Goal: Leave review/rating: Leave review/rating

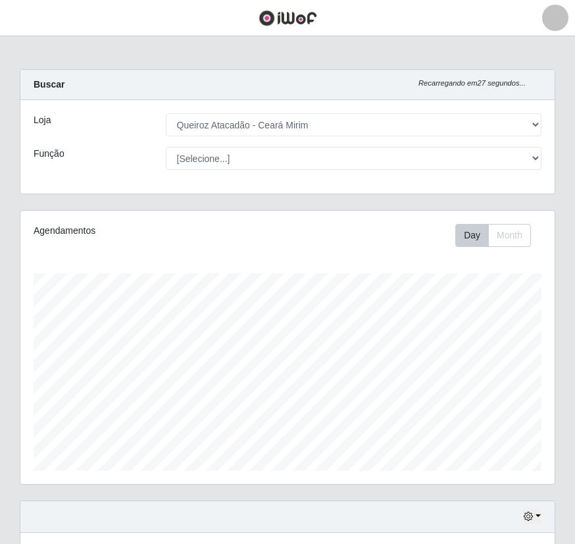
select select "465"
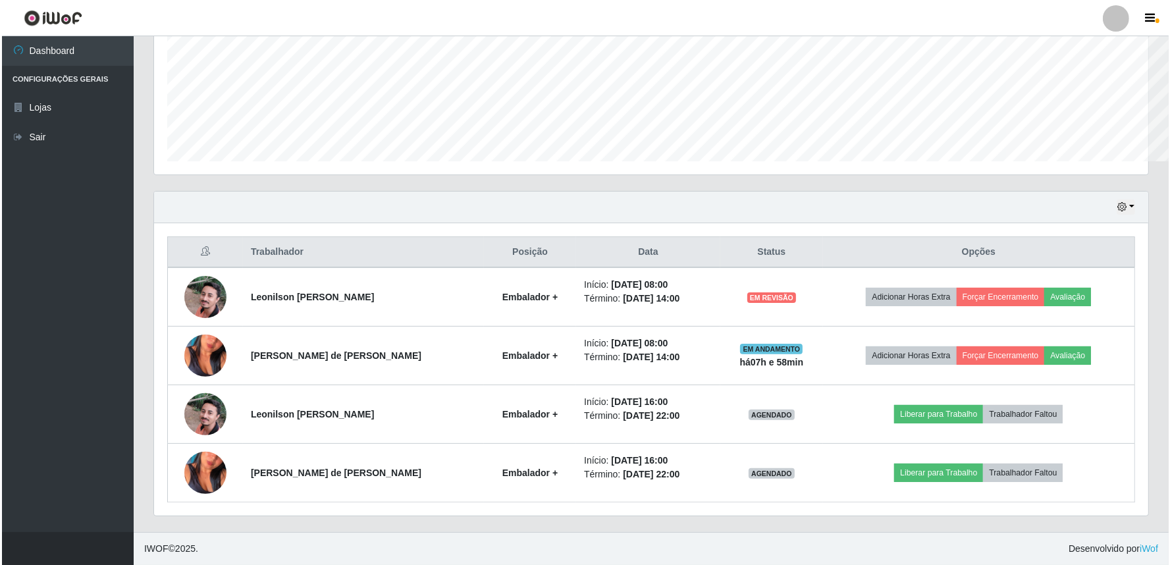
scroll to position [657908, 657188]
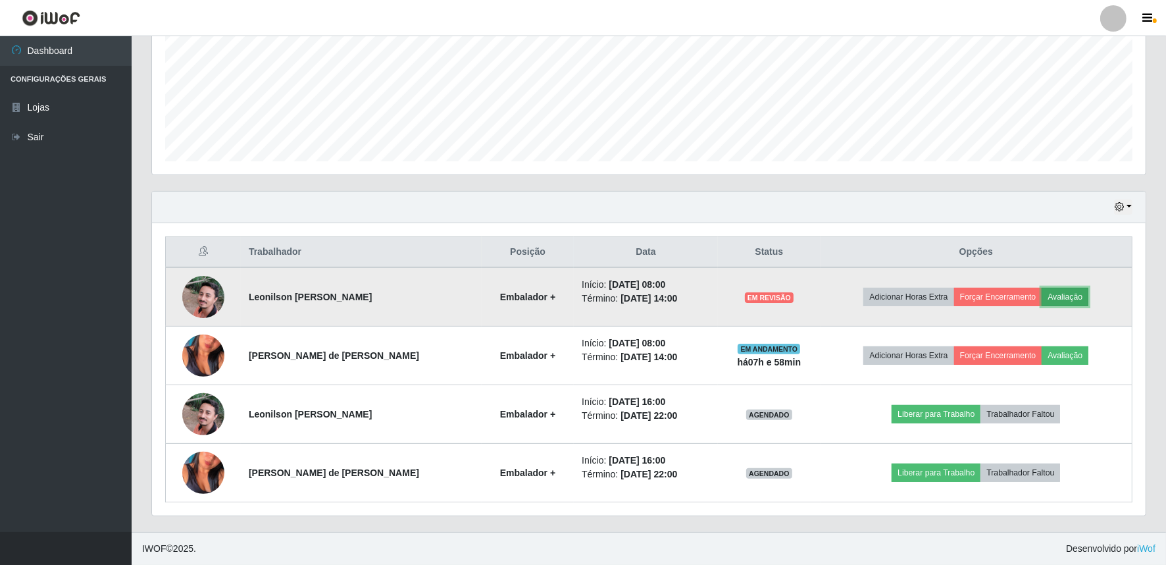
click at [575, 303] on button "Avaliação" at bounding box center [1065, 297] width 47 height 18
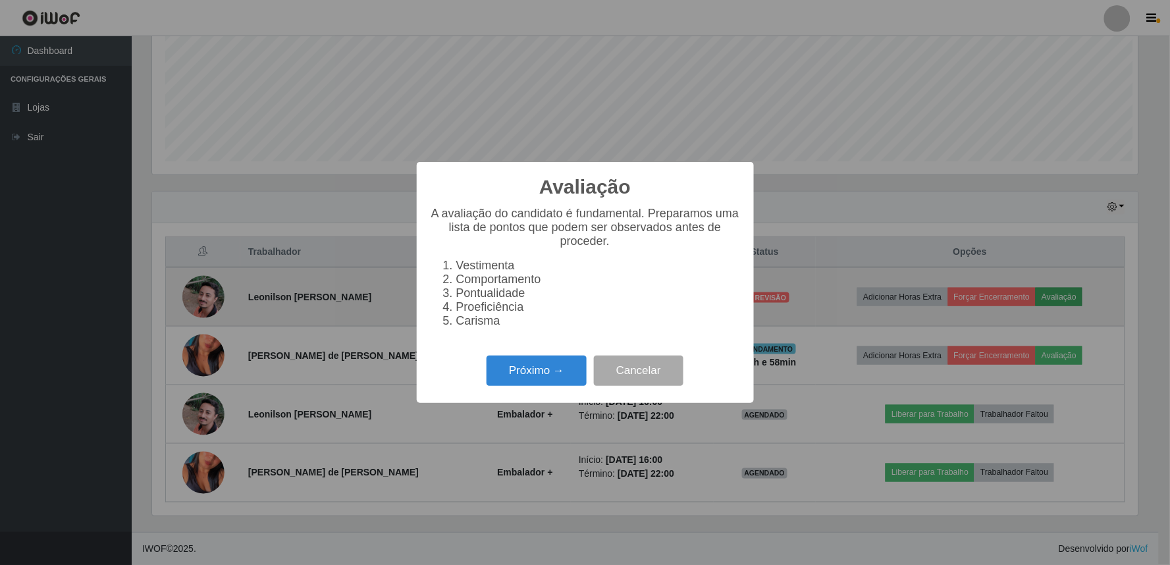
scroll to position [272, 985]
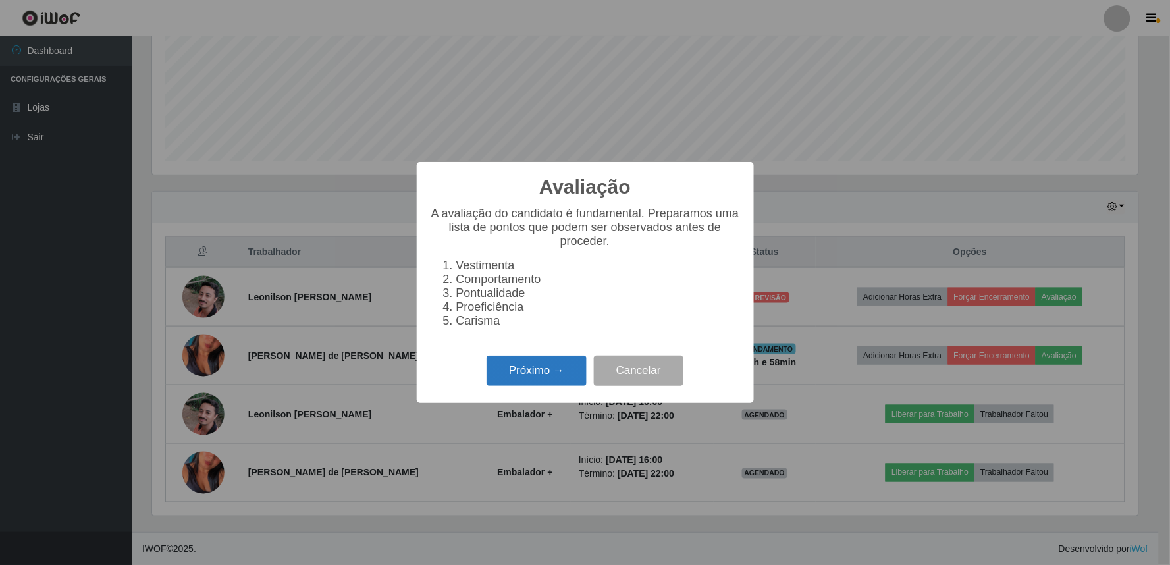
click at [548, 382] on button "Próximo →" at bounding box center [536, 370] width 100 height 31
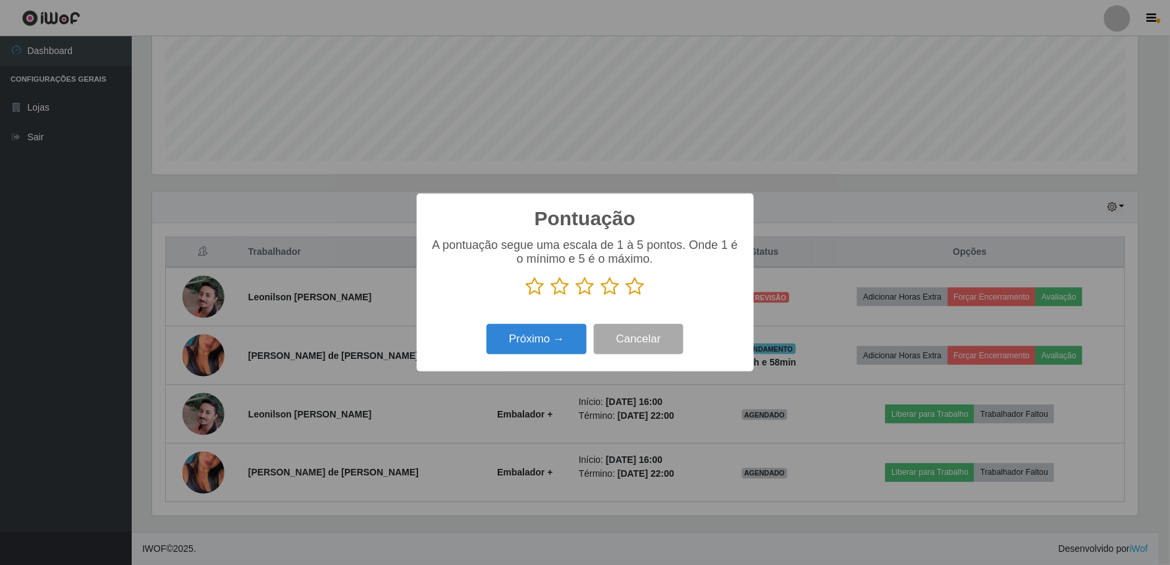
click at [575, 288] on icon at bounding box center [610, 286] width 18 height 20
click at [575, 296] on input "radio" at bounding box center [601, 296] width 0 height 0
click at [554, 351] on button "Próximo →" at bounding box center [536, 339] width 100 height 31
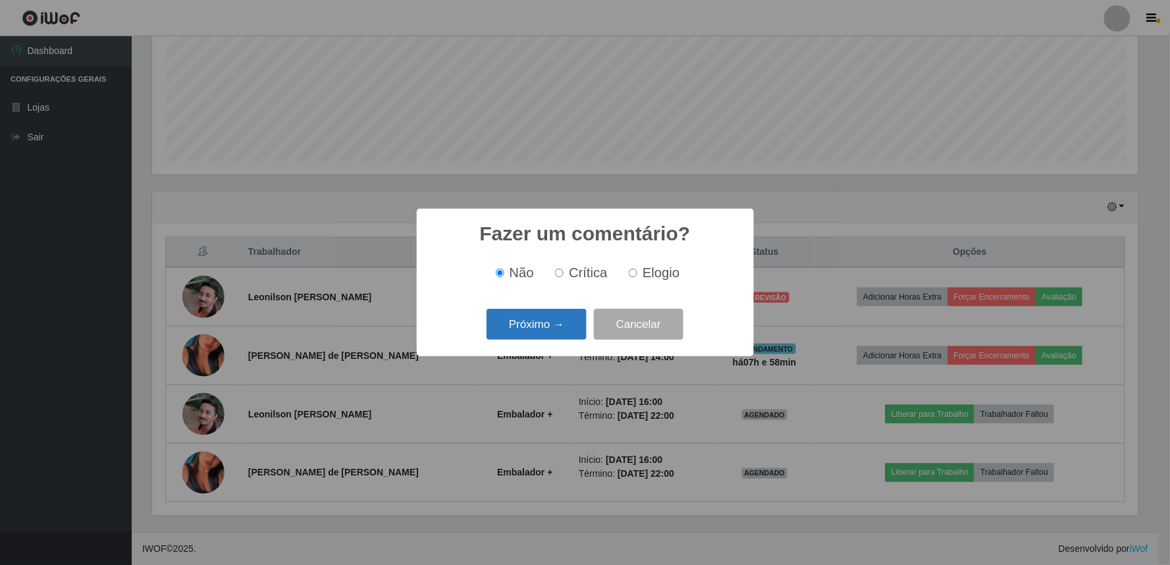
click at [552, 332] on button "Próximo →" at bounding box center [536, 324] width 100 height 31
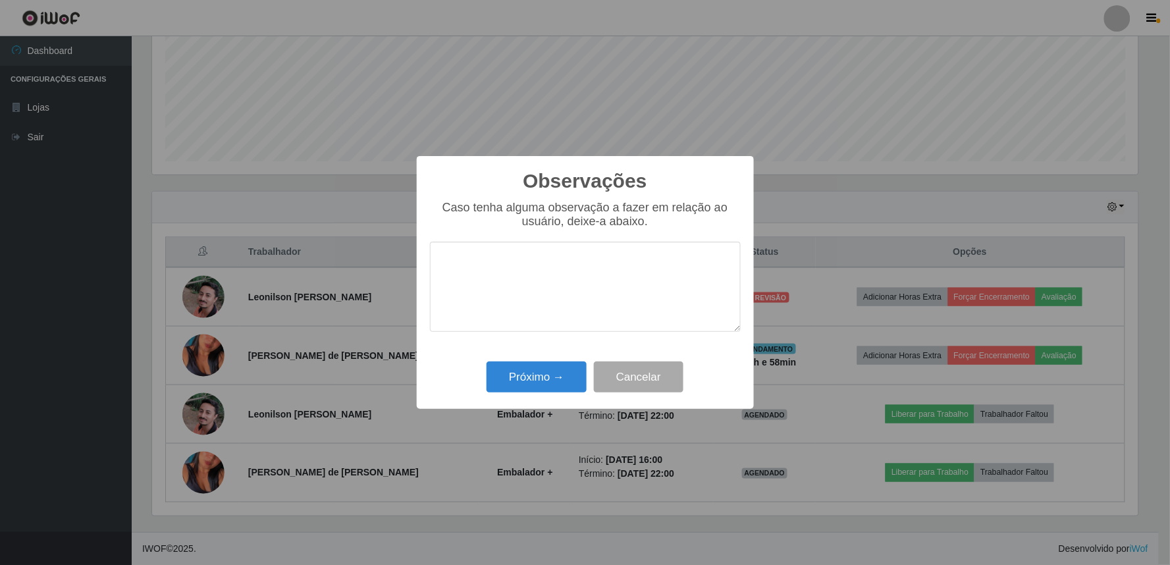
click at [575, 257] on textarea at bounding box center [585, 287] width 311 height 90
type textarea "PROATIVO"
click at [518, 380] on button "Próximo →" at bounding box center [536, 376] width 100 height 31
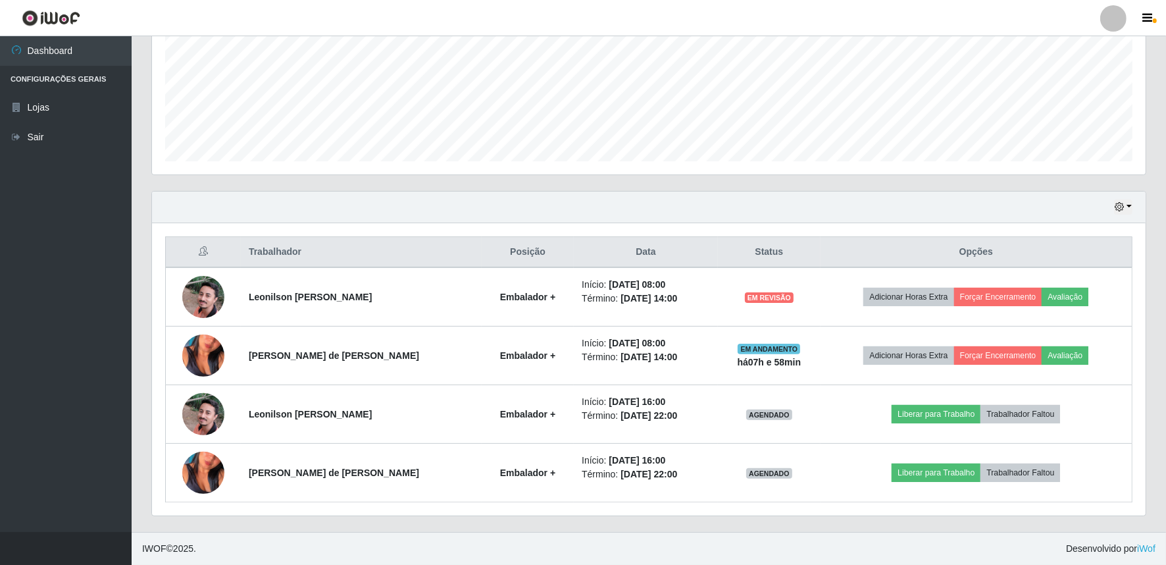
scroll to position [272, 994]
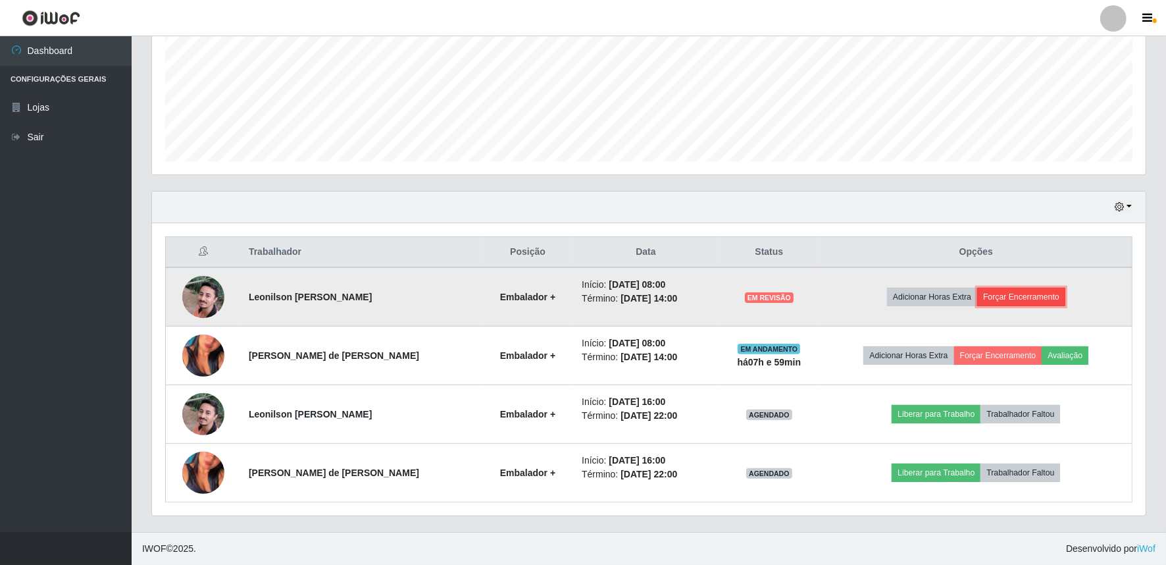
click at [575, 292] on button "Forçar Encerramento" at bounding box center [1021, 297] width 88 height 18
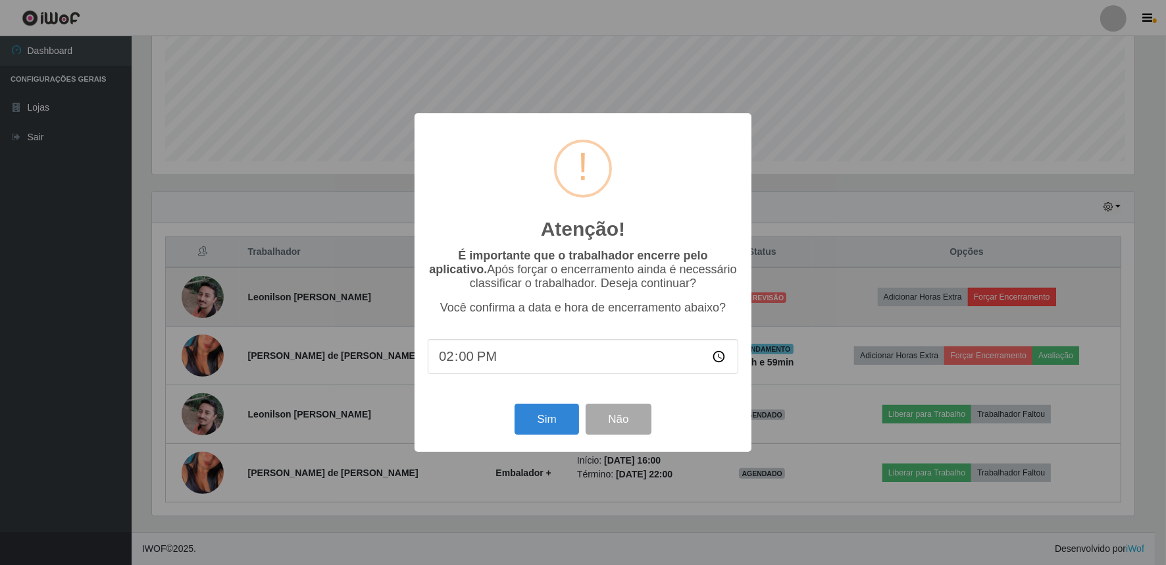
scroll to position [272, 985]
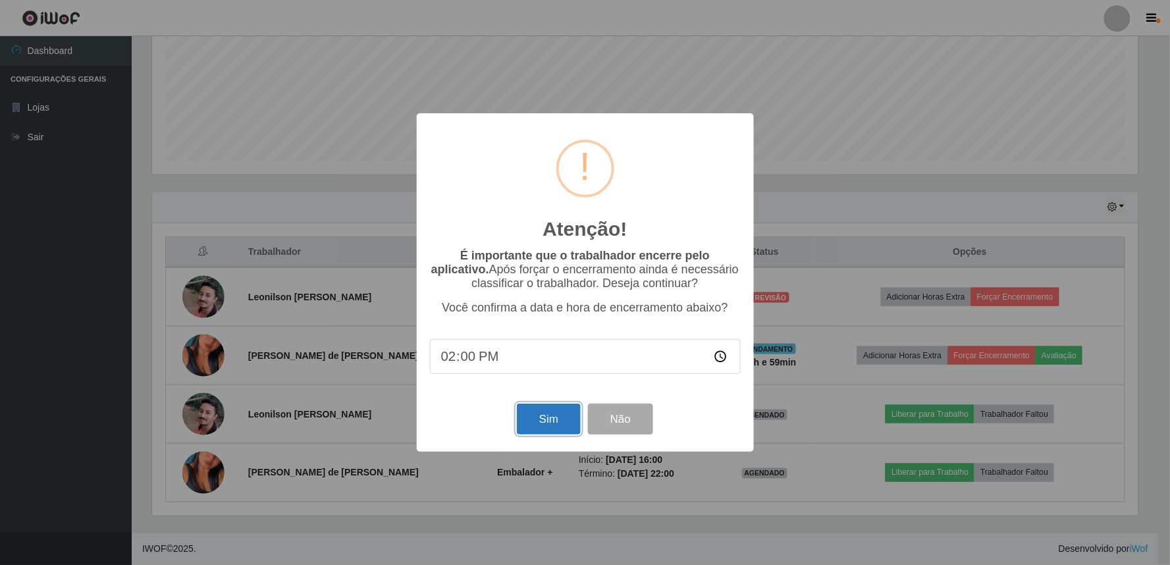
click at [549, 419] on button "Sim" at bounding box center [549, 418] width 64 height 31
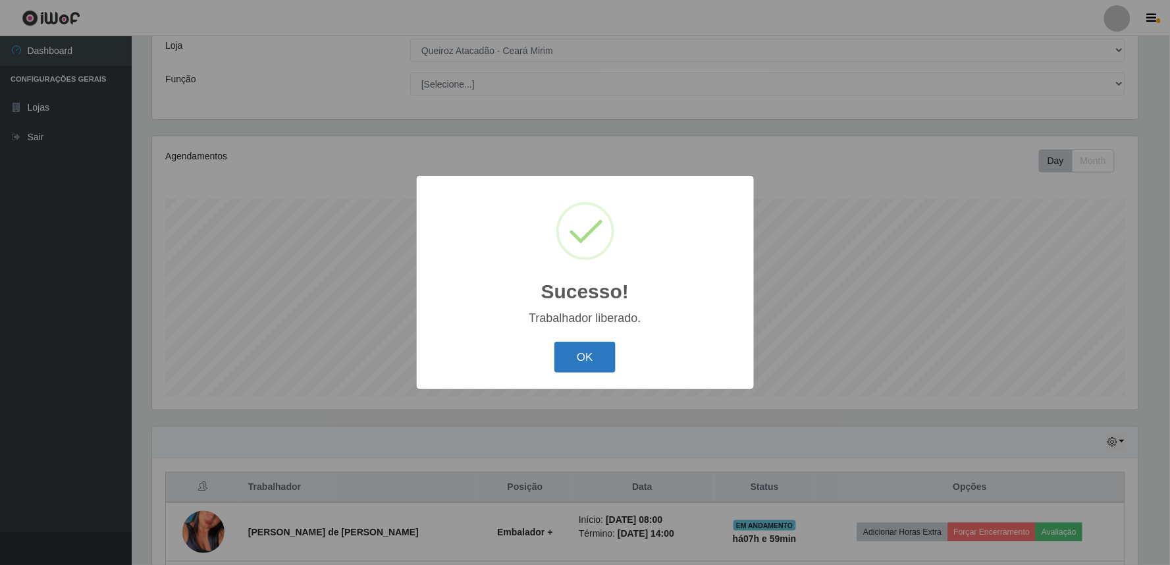
click at [575, 352] on button "OK" at bounding box center [584, 357] width 61 height 31
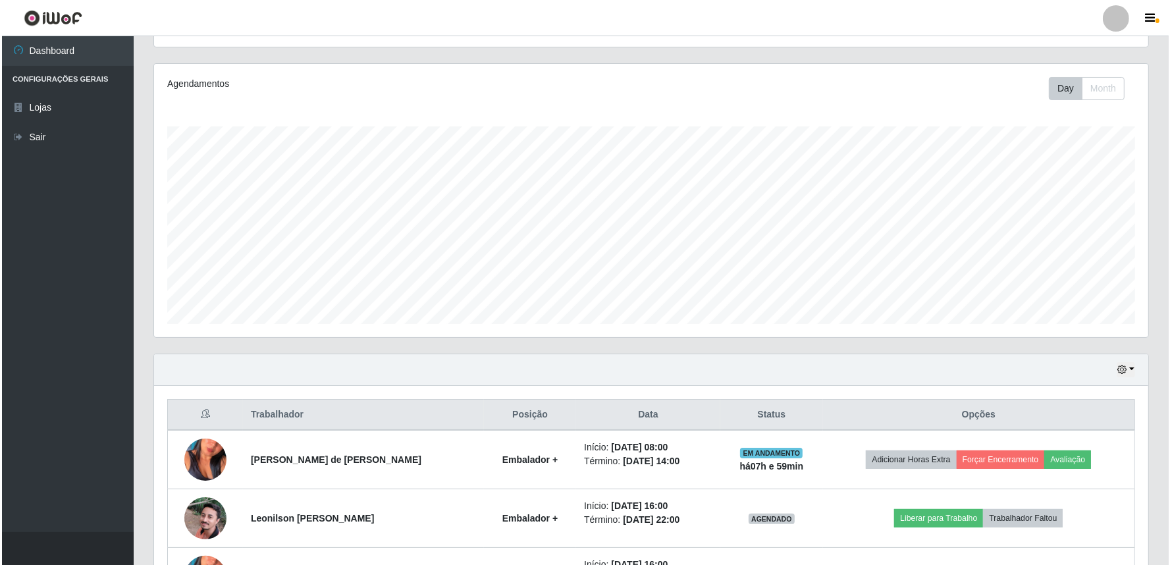
scroll to position [172, 0]
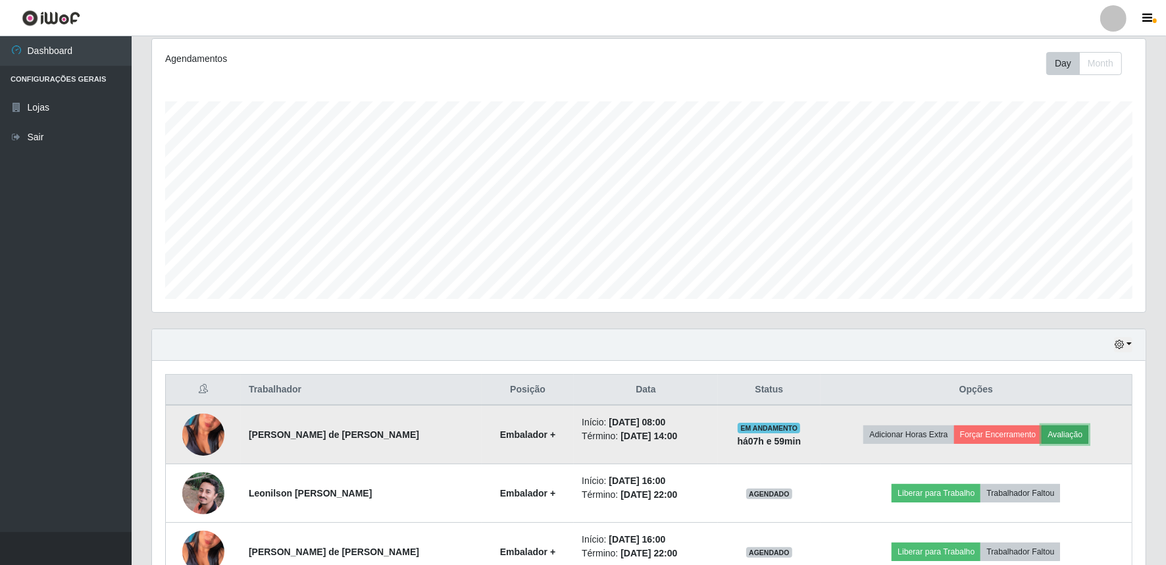
click at [575, 436] on button "Avaliação" at bounding box center [1065, 434] width 47 height 18
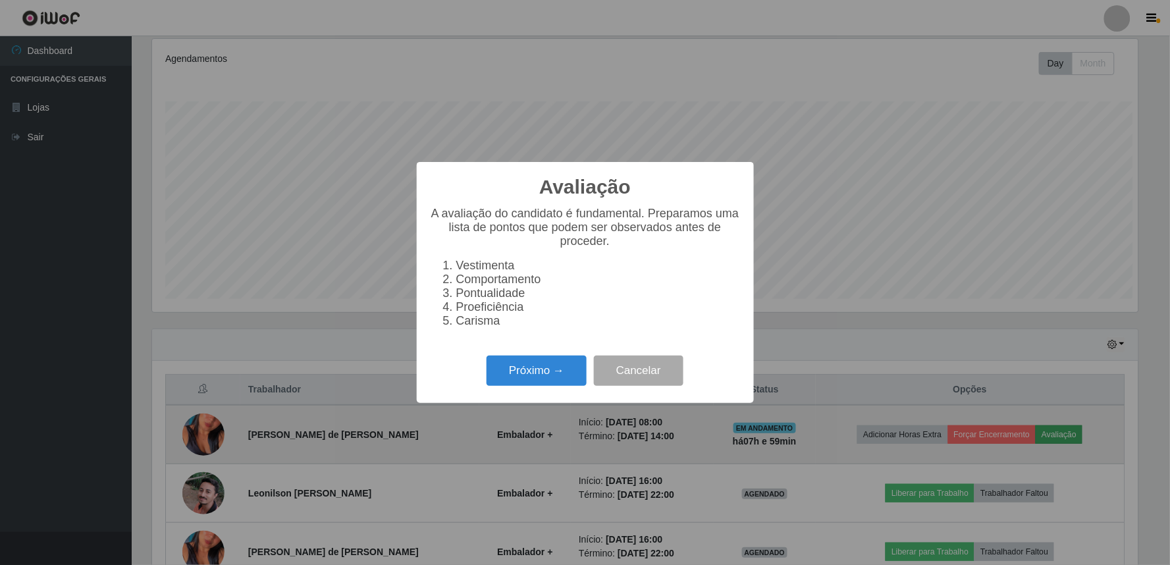
scroll to position [272, 985]
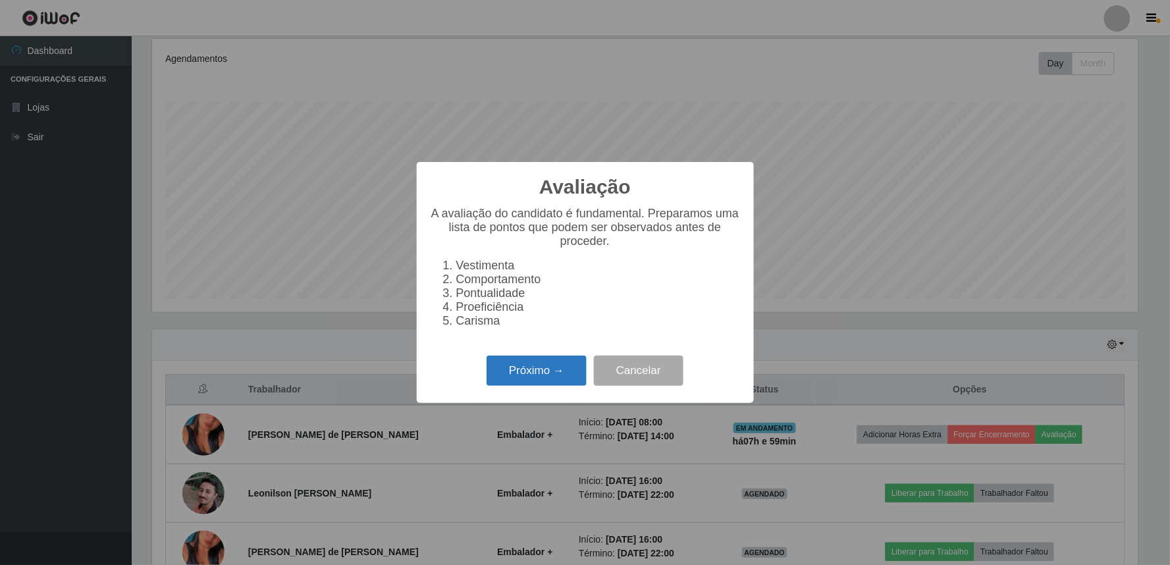
click at [527, 367] on button "Próximo →" at bounding box center [536, 370] width 100 height 31
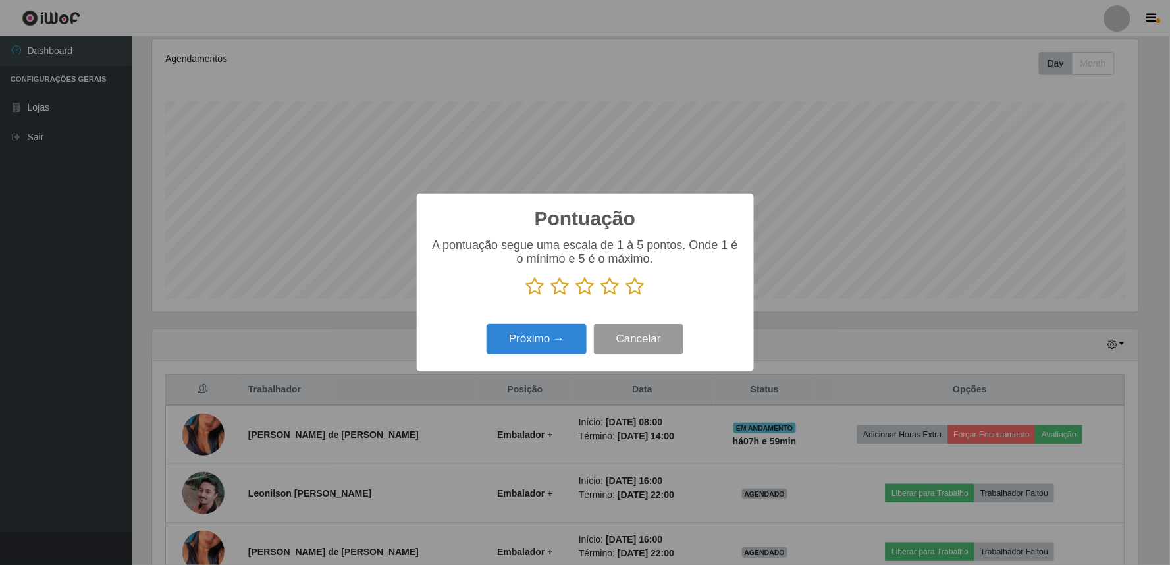
scroll to position [657908, 657195]
click at [575, 291] on icon at bounding box center [610, 286] width 18 height 20
click at [575, 296] on input "radio" at bounding box center [601, 296] width 0 height 0
click at [542, 344] on button "Próximo →" at bounding box center [536, 339] width 100 height 31
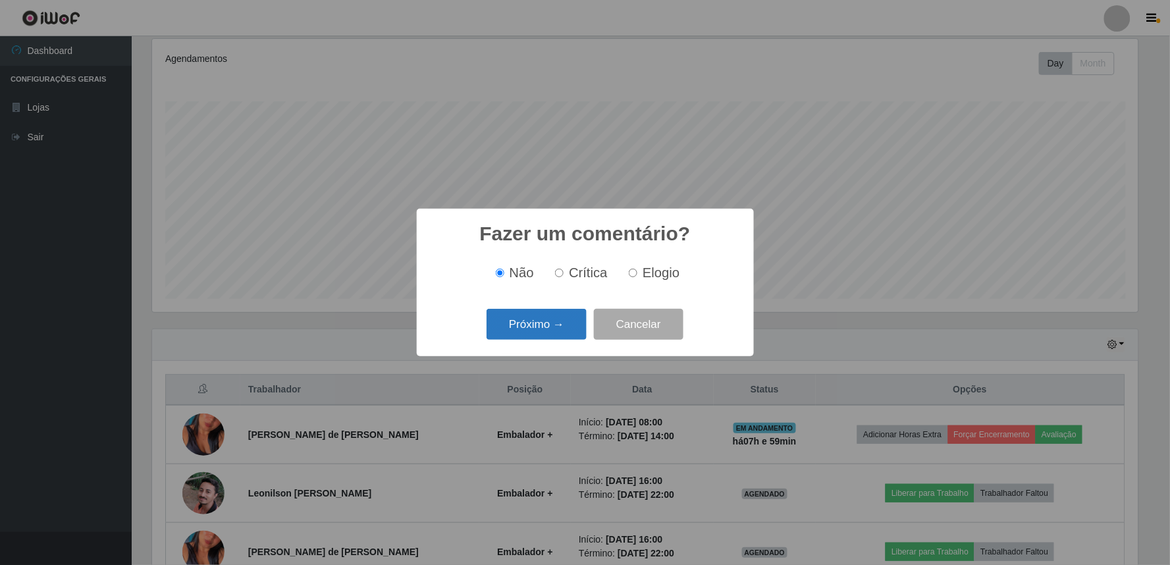
click at [557, 321] on button "Próximo →" at bounding box center [536, 324] width 100 height 31
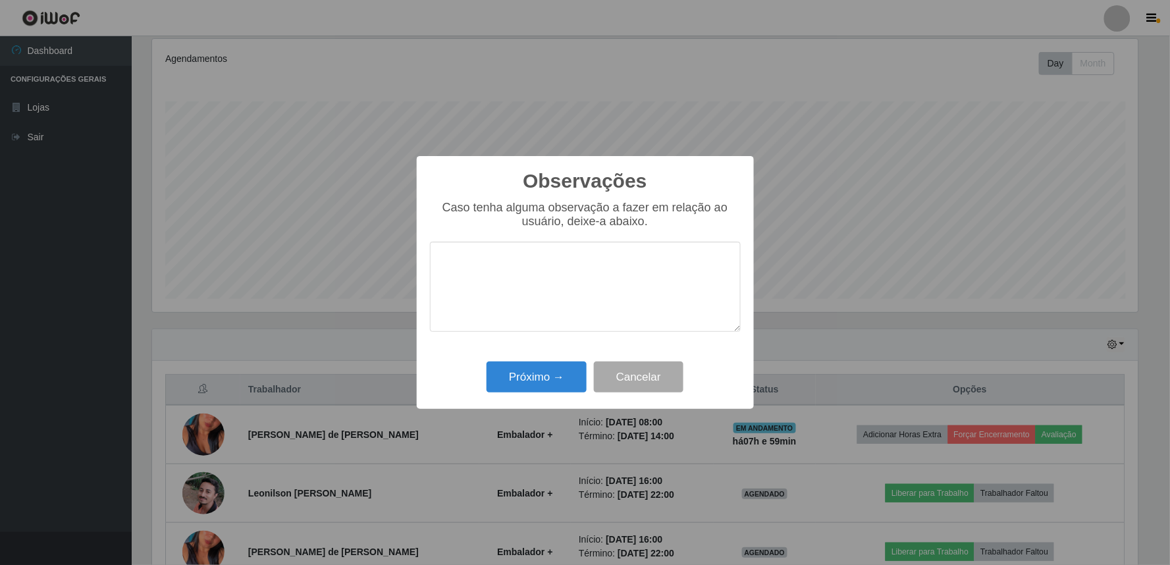
click at [566, 269] on textarea at bounding box center [585, 287] width 311 height 90
type textarea "AGIL"
click at [544, 378] on button "Próximo →" at bounding box center [536, 376] width 100 height 31
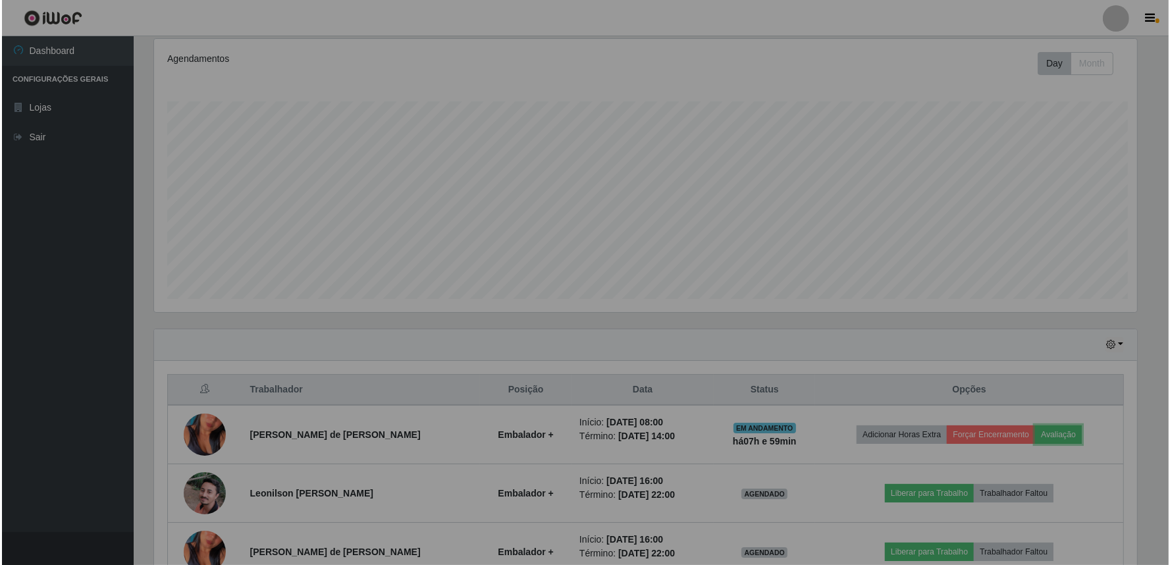
scroll to position [272, 994]
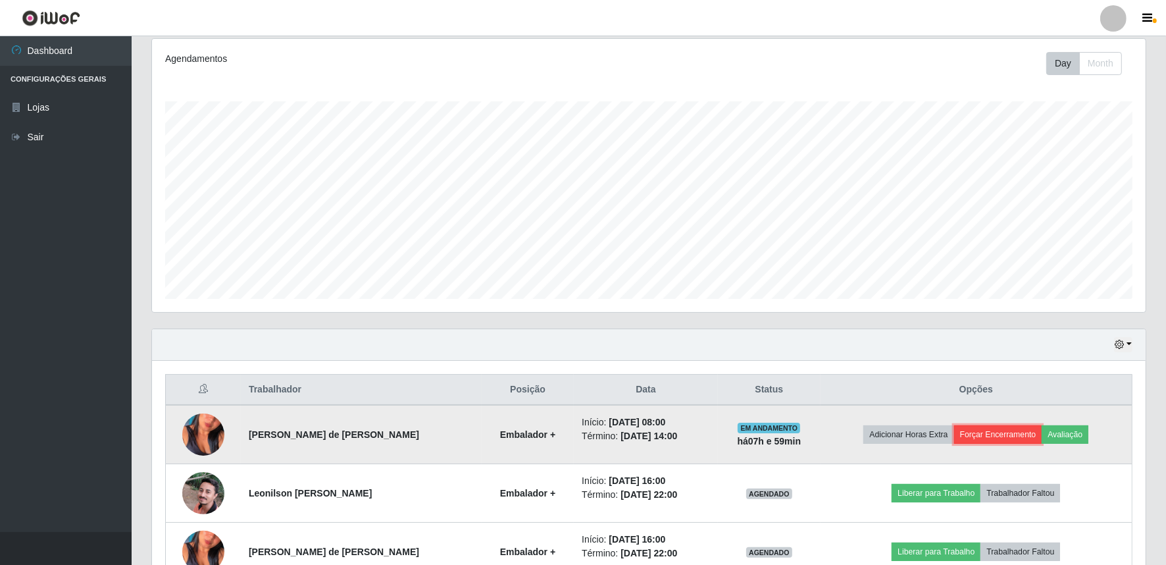
click at [575, 429] on button "Forçar Encerramento" at bounding box center [998, 434] width 88 height 18
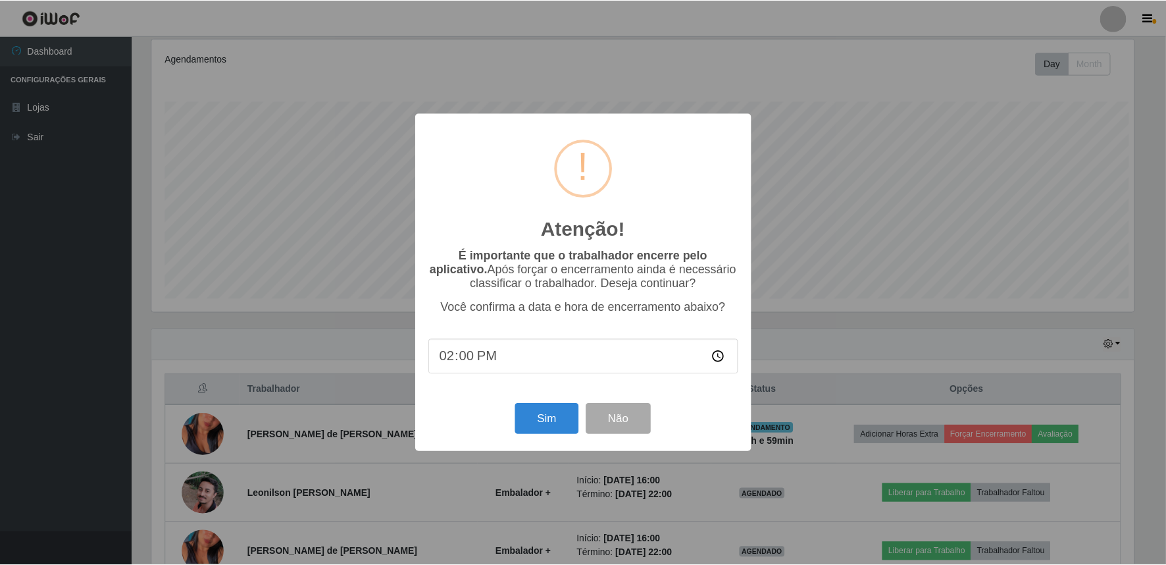
scroll to position [272, 985]
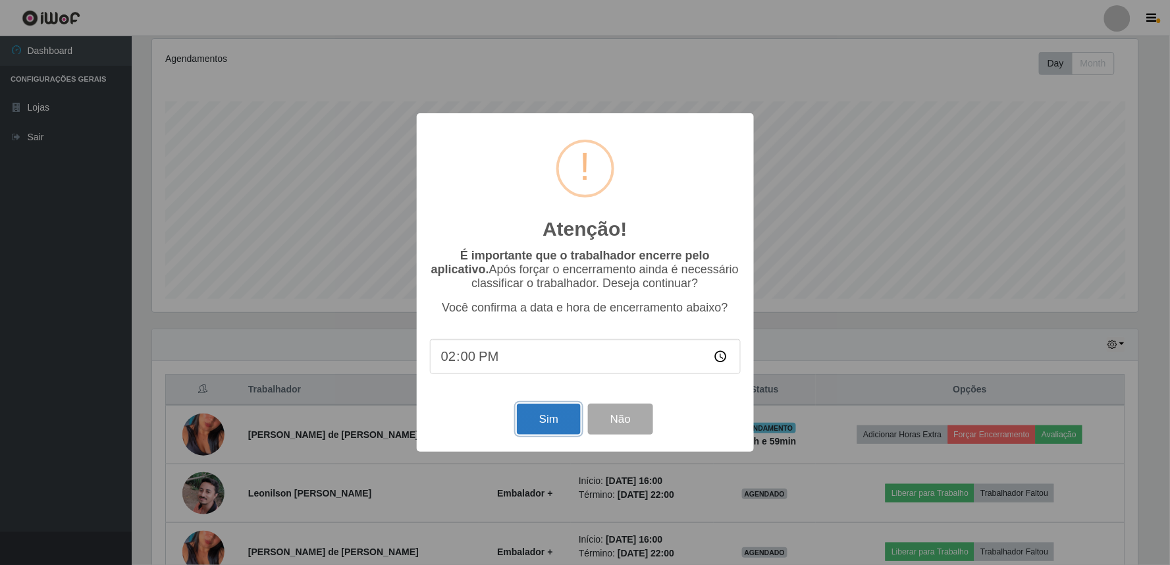
click at [540, 419] on button "Sim" at bounding box center [549, 418] width 64 height 31
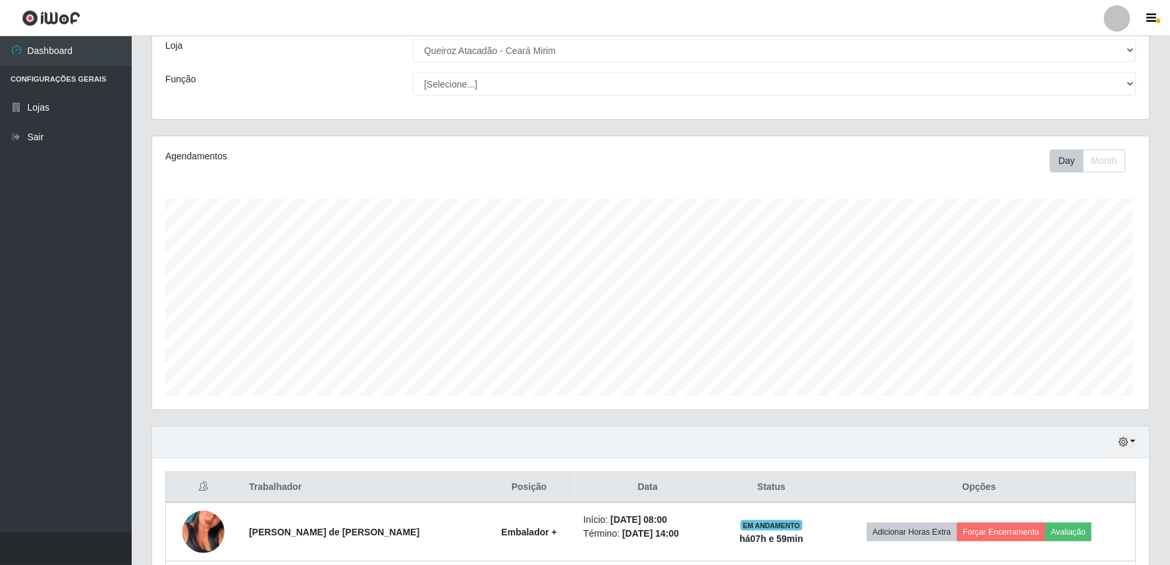
scroll to position [0, 0]
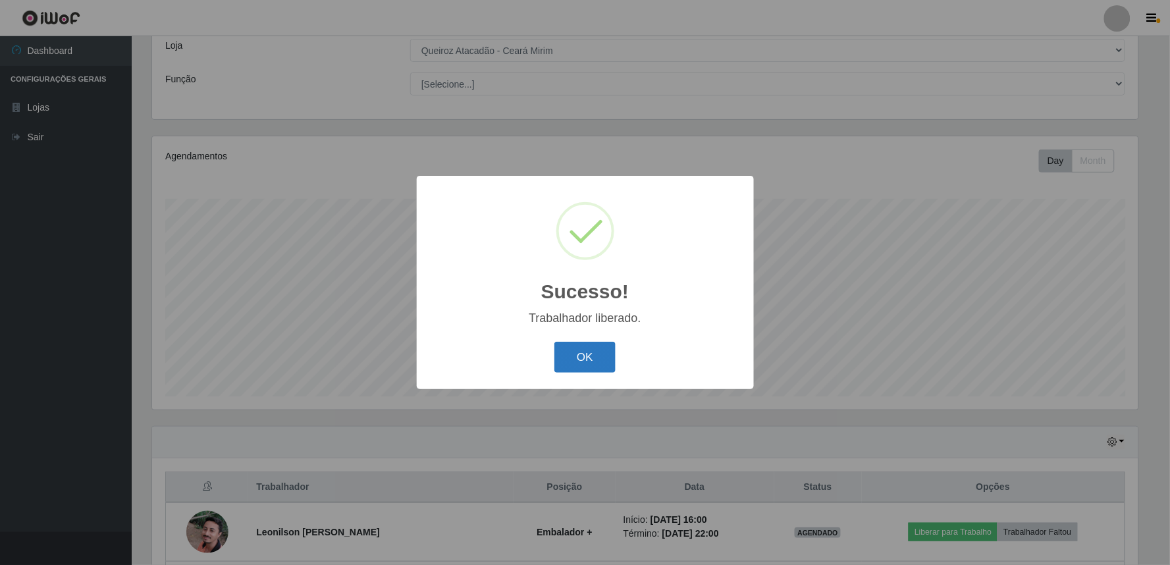
click at [573, 359] on button "OK" at bounding box center [584, 357] width 61 height 31
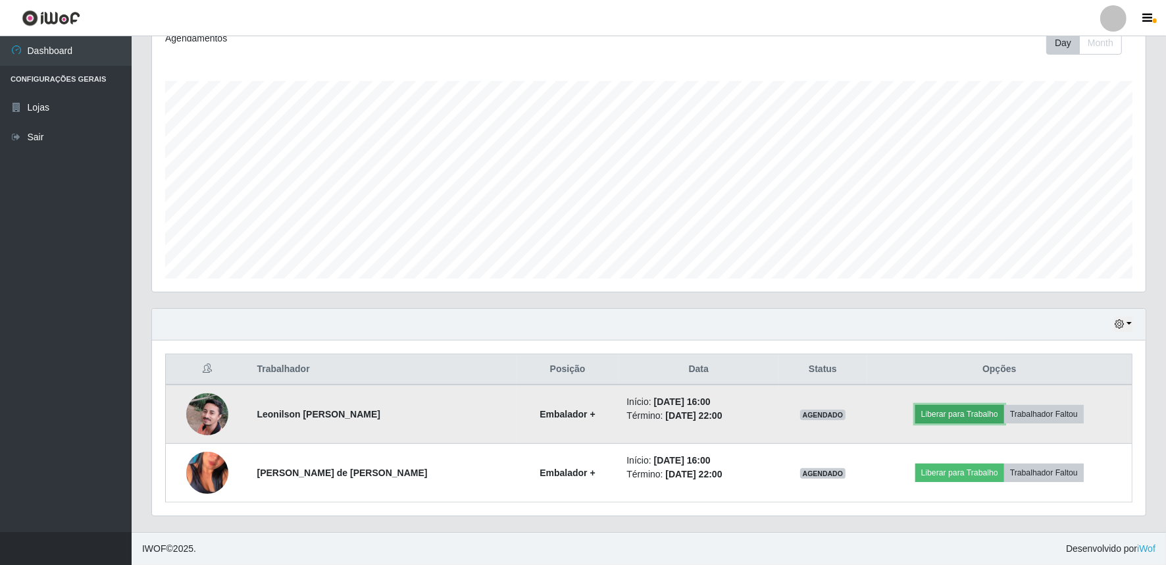
click at [575, 415] on button "Liberar para Trabalho" at bounding box center [960, 414] width 89 height 18
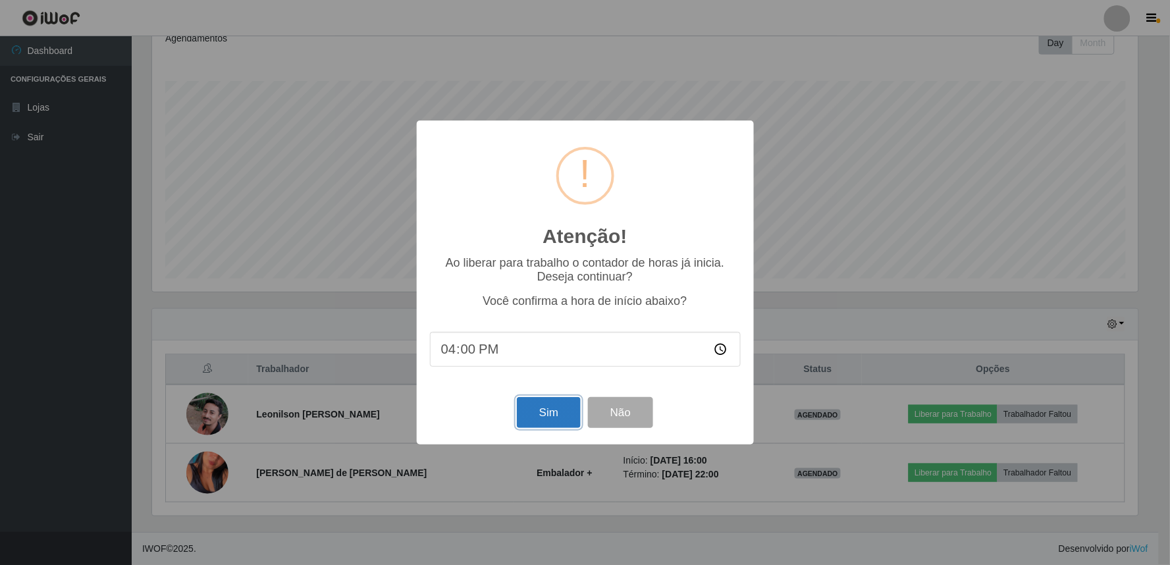
click at [553, 413] on button "Sim" at bounding box center [549, 412] width 64 height 31
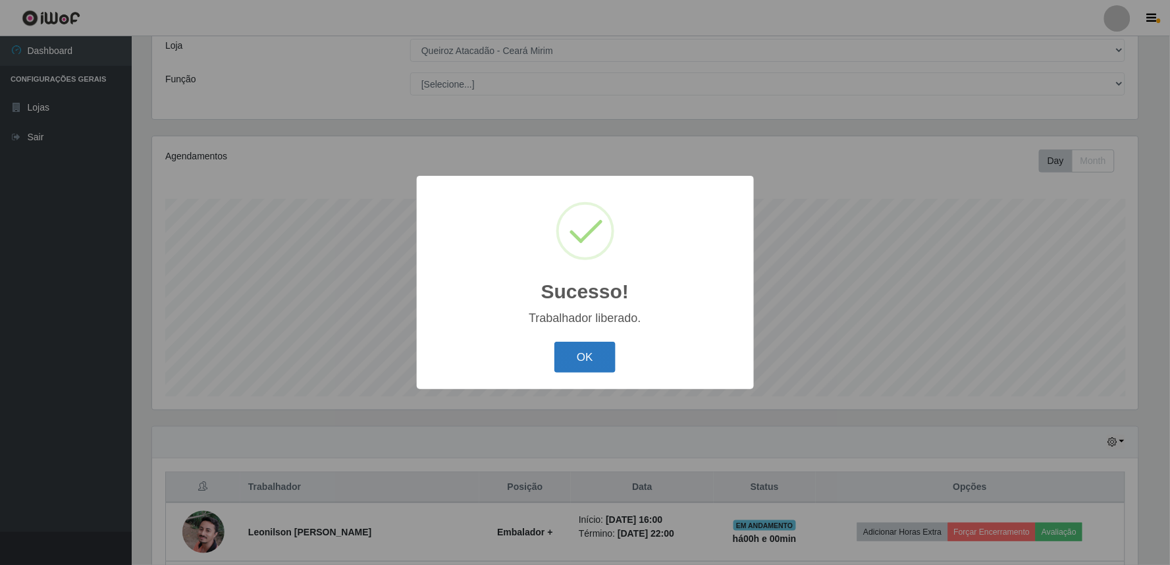
click at [571, 350] on button "OK" at bounding box center [584, 357] width 61 height 31
